Goal: Information Seeking & Learning: Find specific fact

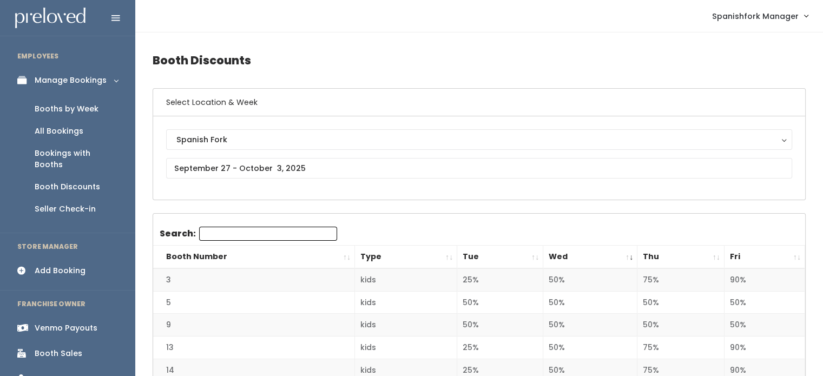
click at [78, 110] on div "Booths by Week" at bounding box center [67, 108] width 64 height 11
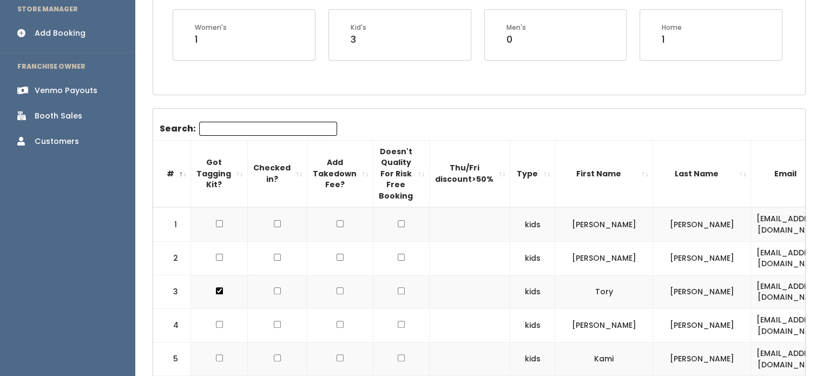
click at [221, 129] on input "Search:" at bounding box center [268, 129] width 138 height 14
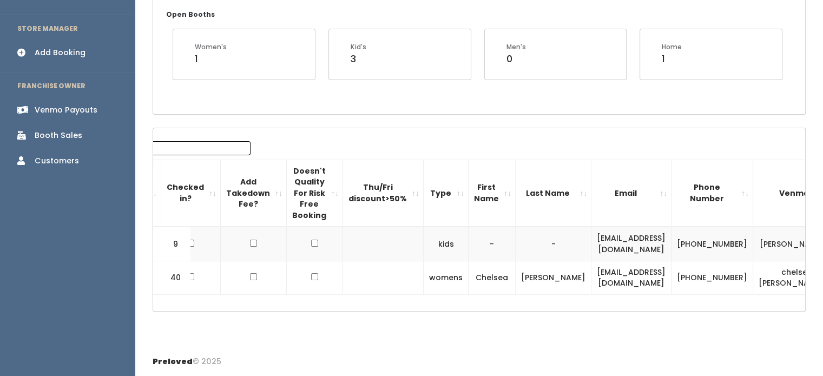
scroll to position [0, 100]
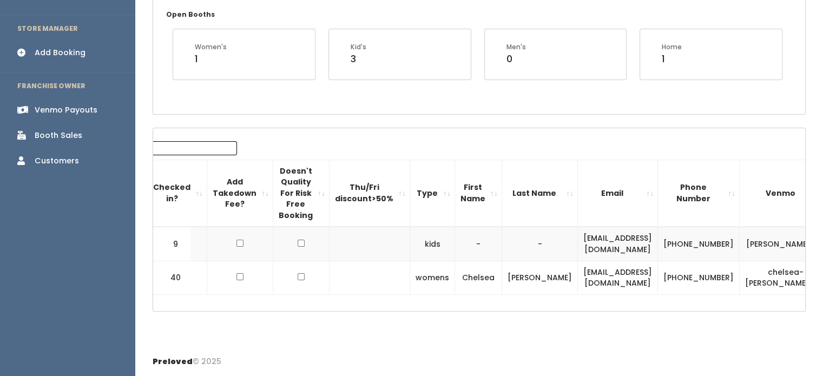
type input "Chelse"
click at [740, 239] on td "chelsey-r-1" at bounding box center [786, 244] width 93 height 34
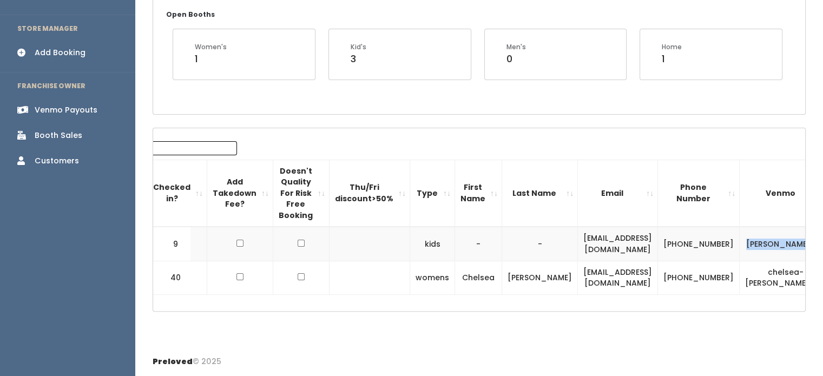
drag, startPoint x: 719, startPoint y: 231, endPoint x: 769, endPoint y: 247, distance: 52.2
click at [769, 247] on tr "9 kids - - danmomen@yahoo.com (435) 621-1178 chelsey-r-1" at bounding box center [466, 244] width 826 height 34
click at [740, 210] on th "Venmo" at bounding box center [786, 193] width 93 height 67
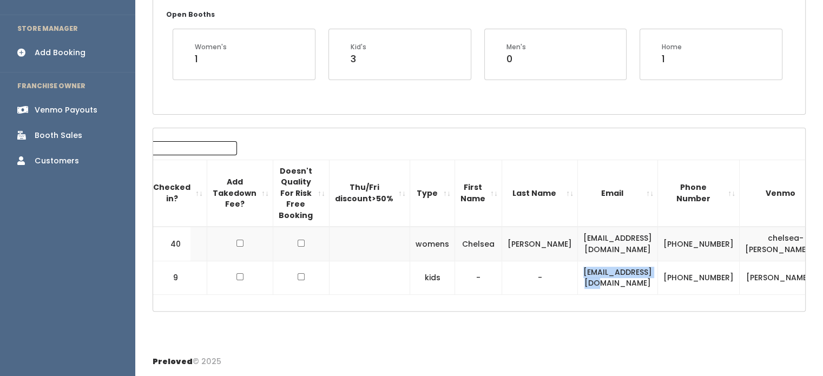
drag, startPoint x: 544, startPoint y: 269, endPoint x: 642, endPoint y: 274, distance: 98.6
click at [642, 274] on td "danmomen@yahoo.com" at bounding box center [618, 278] width 80 height 34
drag, startPoint x: 642, startPoint y: 274, endPoint x: 569, endPoint y: 274, distance: 73.0
click at [578, 274] on td "danmomen@yahoo.com" at bounding box center [618, 278] width 80 height 34
drag, startPoint x: 569, startPoint y: 274, endPoint x: 529, endPoint y: 279, distance: 40.9
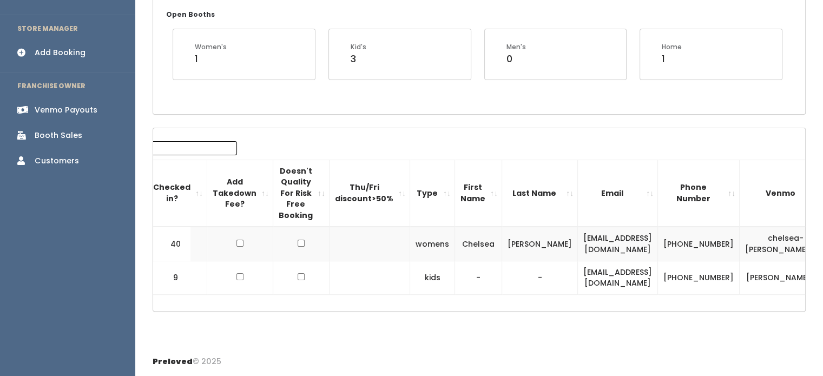
click at [529, 279] on td "-" at bounding box center [540, 278] width 76 height 34
click at [607, 268] on td "danmomen@yahoo.com" at bounding box center [618, 278] width 80 height 34
click at [602, 275] on td "danmomen@yahoo.com" at bounding box center [619, 278] width 80 height 34
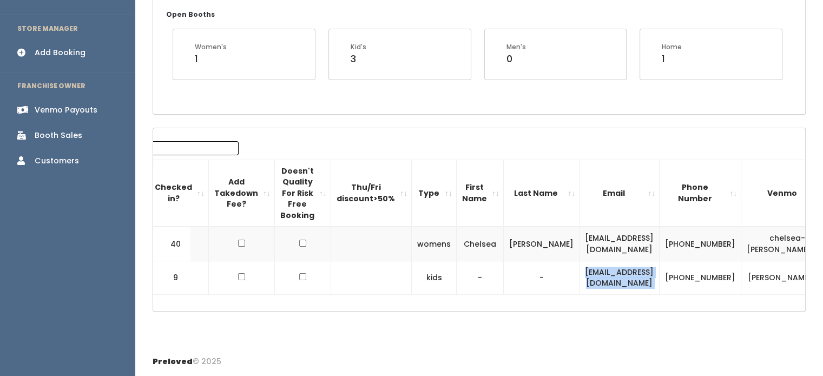
click at [602, 275] on td "danmomen@yahoo.com" at bounding box center [619, 278] width 80 height 34
copy tr "danmomen@yahoo.com"
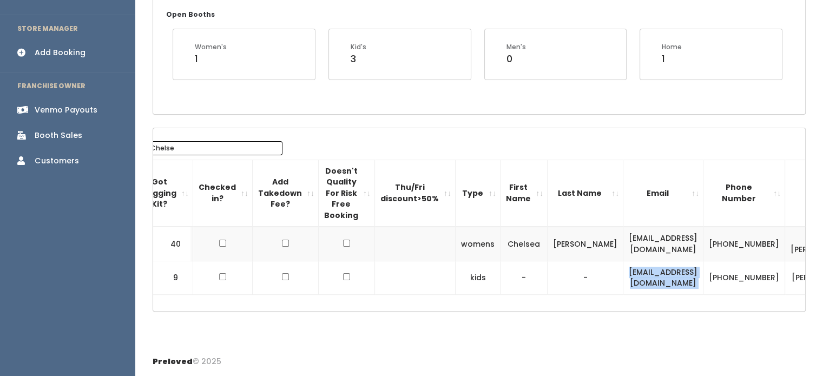
click at [63, 155] on div "Customers" at bounding box center [57, 160] width 44 height 11
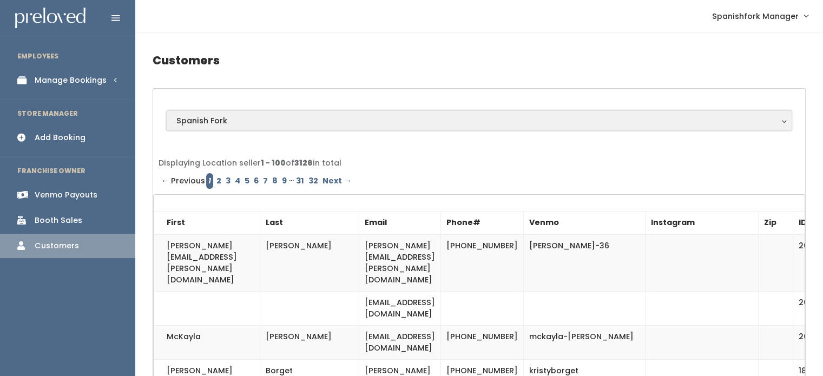
click at [272, 121] on div "Spanish Fork" at bounding box center [478, 121] width 605 height 12
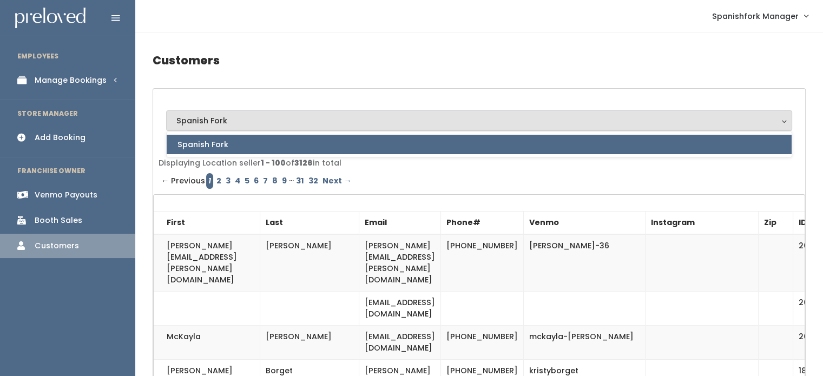
click at [272, 121] on div "Spanish Fork" at bounding box center [478, 121] width 605 height 12
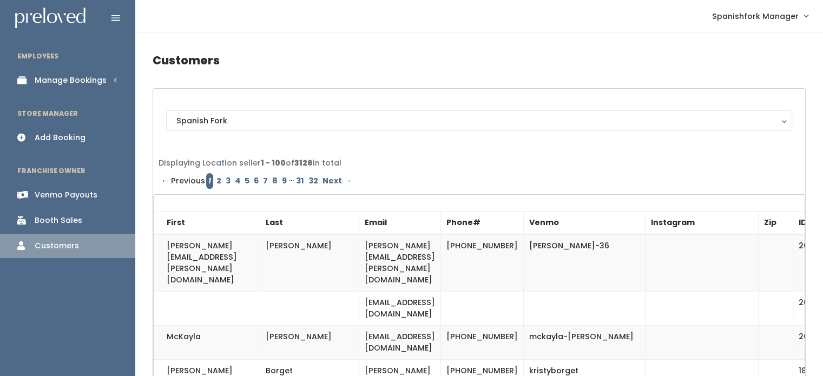
click at [229, 261] on td "[PERSON_NAME][EMAIL_ADDRESS][PERSON_NAME][DOMAIN_NAME]" at bounding box center [207, 262] width 107 height 57
click at [97, 71] on link "Manage Bookings" at bounding box center [67, 80] width 135 height 24
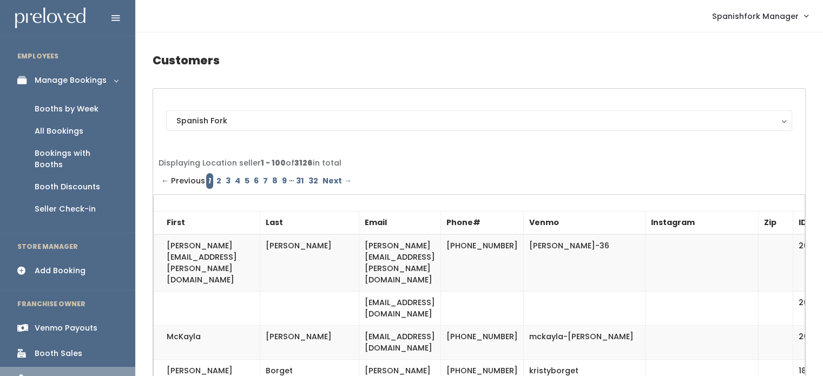
click at [72, 108] on div "Booths by Week" at bounding box center [67, 108] width 64 height 11
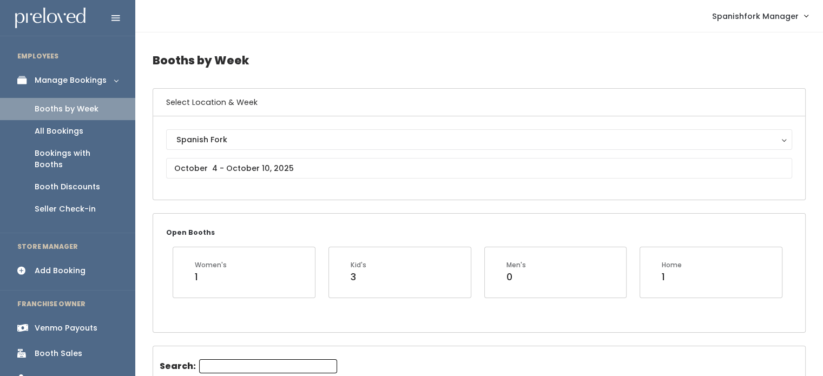
click at [69, 122] on link "All Bookings" at bounding box center [67, 131] width 135 height 22
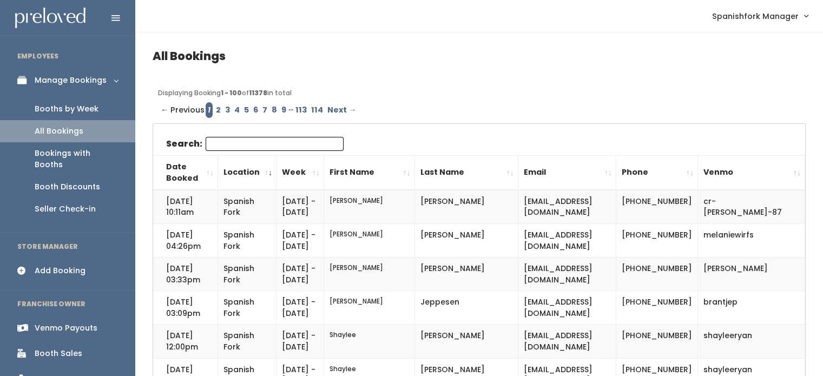
click at [243, 150] on input "Search:" at bounding box center [275, 144] width 138 height 14
paste input "[EMAIL_ADDRESS][DOMAIN_NAME]"
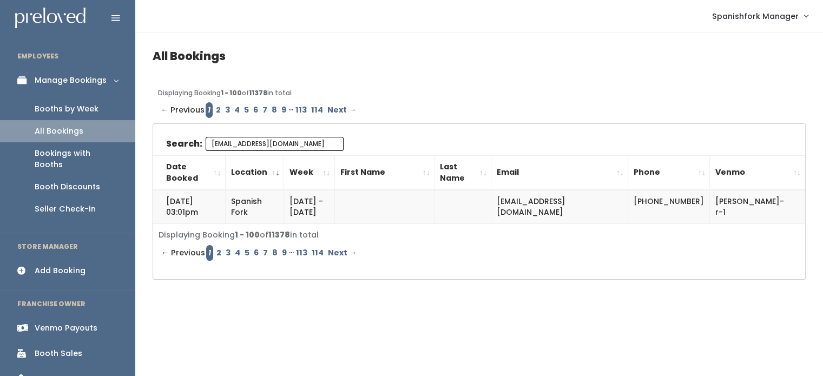
scroll to position [0, 7]
type input "[EMAIL_ADDRESS][DOMAIN_NAME]"
click at [460, 202] on td at bounding box center [462, 207] width 57 height 34
click at [279, 144] on input "danmomen@yahoo.com" at bounding box center [275, 144] width 138 height 14
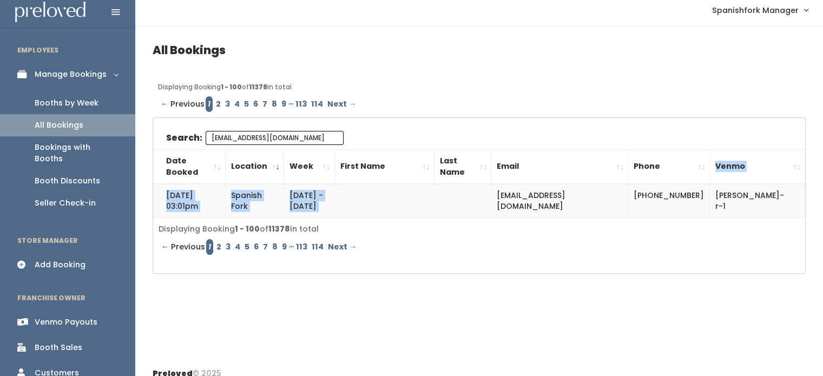
drag, startPoint x: 510, startPoint y: 194, endPoint x: 675, endPoint y: 151, distance: 171.0
click at [675, 151] on table "Date Booked Location Week First Name Last Name Email Phone Venmo" at bounding box center [479, 183] width 652 height 69
click at [641, 138] on div "Search: danmomen@yahoo.com Date Booked Location Week First Name Last Name Email…" at bounding box center [479, 174] width 652 height 87
click at [491, 169] on th "Last Name" at bounding box center [462, 166] width 57 height 35
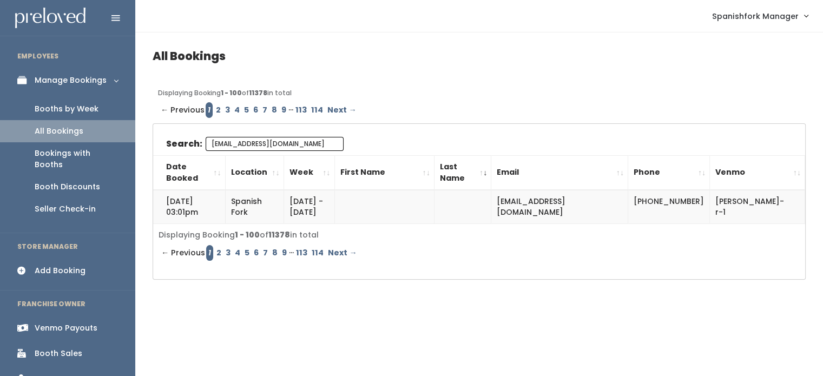
scroll to position [6, 0]
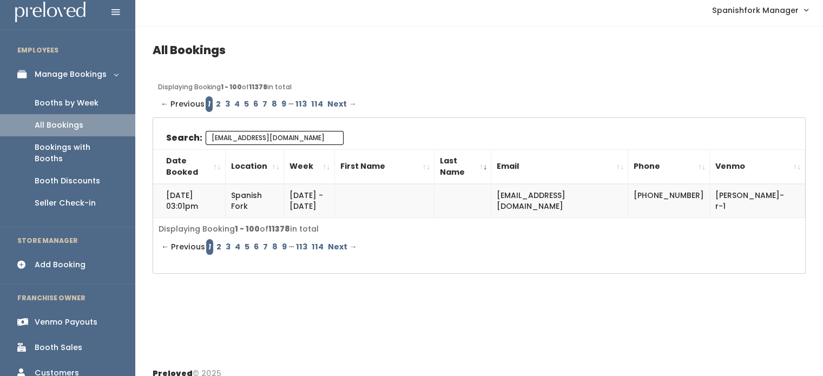
click at [54, 367] on div "Customers" at bounding box center [57, 372] width 44 height 11
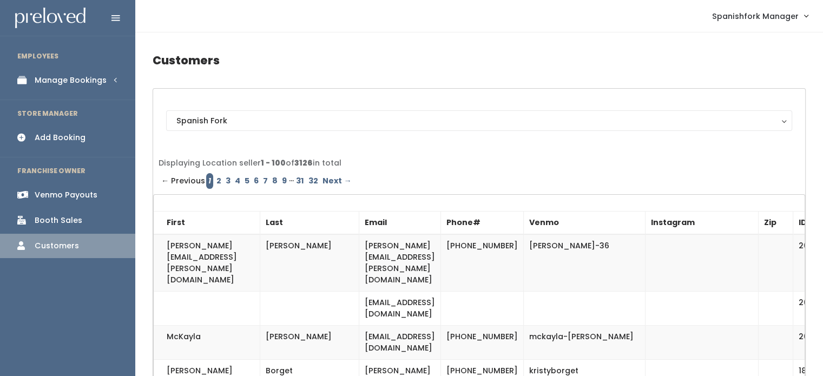
click at [201, 216] on th "First" at bounding box center [207, 223] width 107 height 23
click at [179, 223] on th "First" at bounding box center [207, 223] width 107 height 23
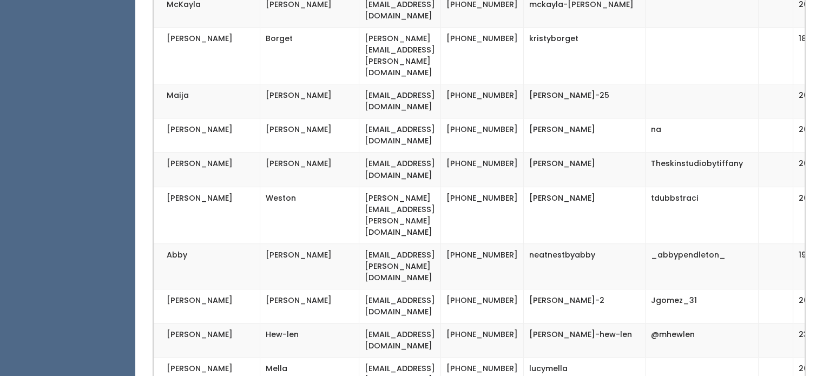
scroll to position [267, 0]
